Goal: Transaction & Acquisition: Purchase product/service

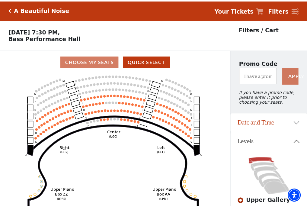
scroll to position [28, 0]
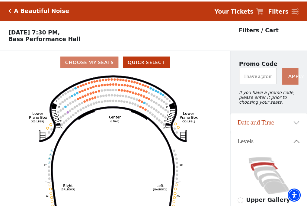
scroll to position [28, 0]
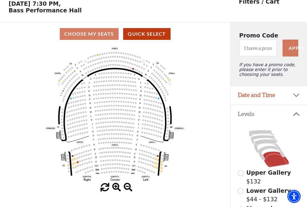
scroll to position [28, 0]
